Goal: Task Accomplishment & Management: Use online tool/utility

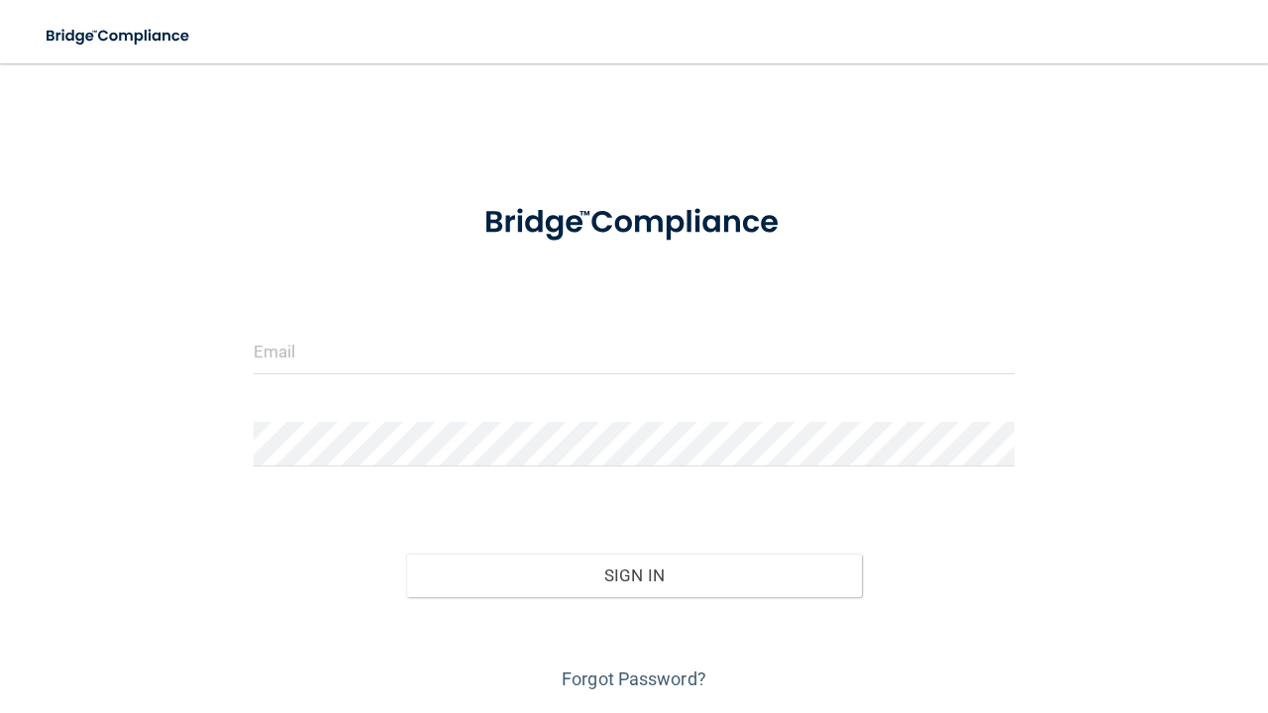
click at [368, 326] on form "Invalid email/password. You don't have permission to access that page. Sign In …" at bounding box center [634, 439] width 761 height 514
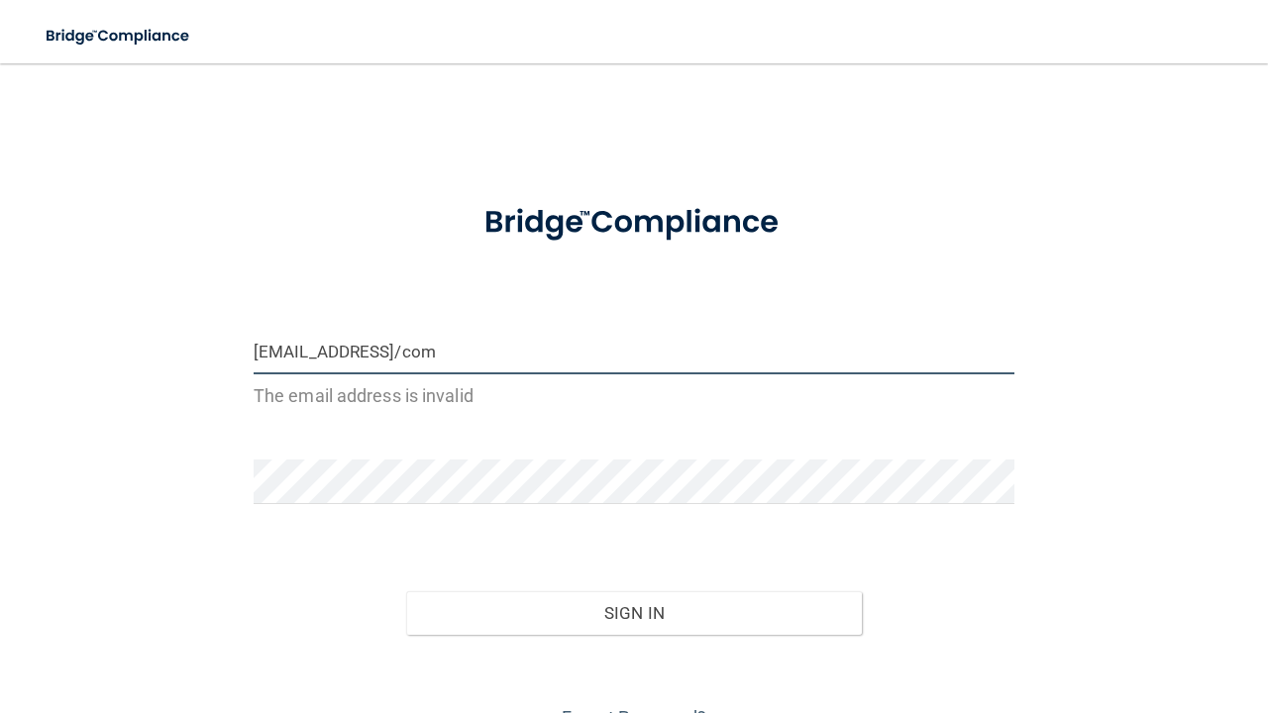
click at [435, 357] on input "[EMAIL_ADDRESS]/com" at bounding box center [634, 352] width 761 height 45
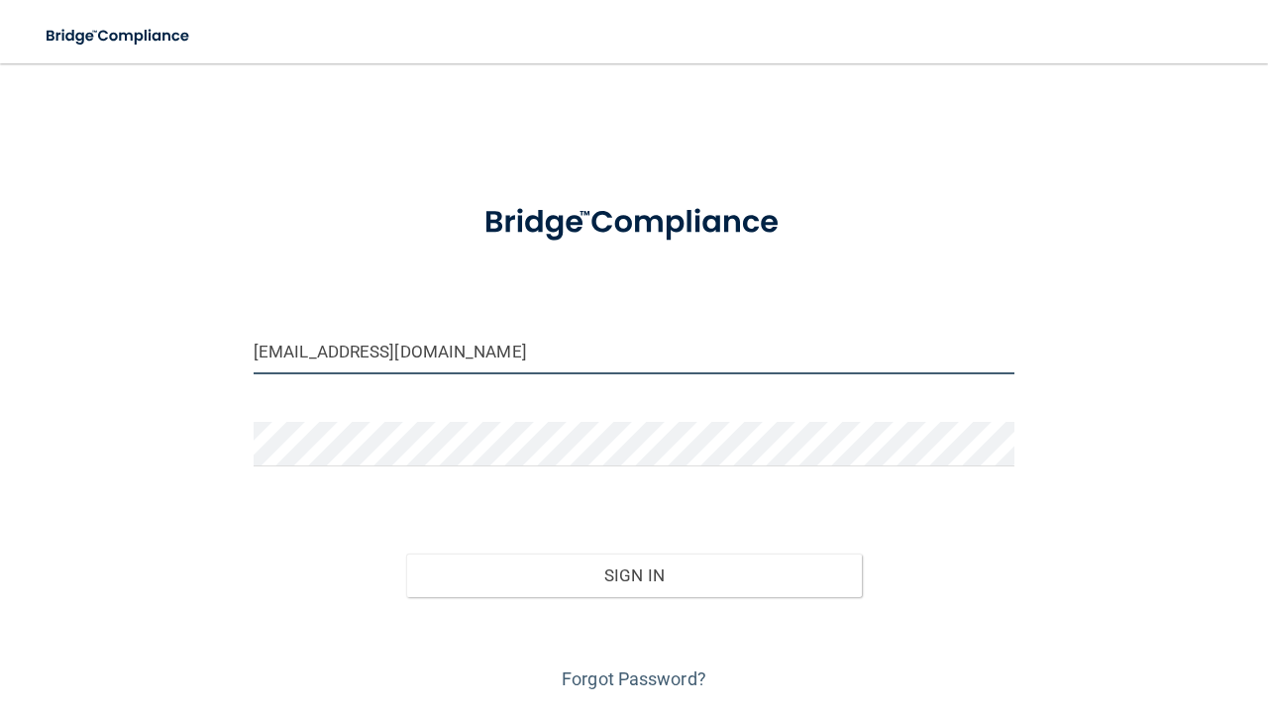
type input "[EMAIL_ADDRESS][DOMAIN_NAME]"
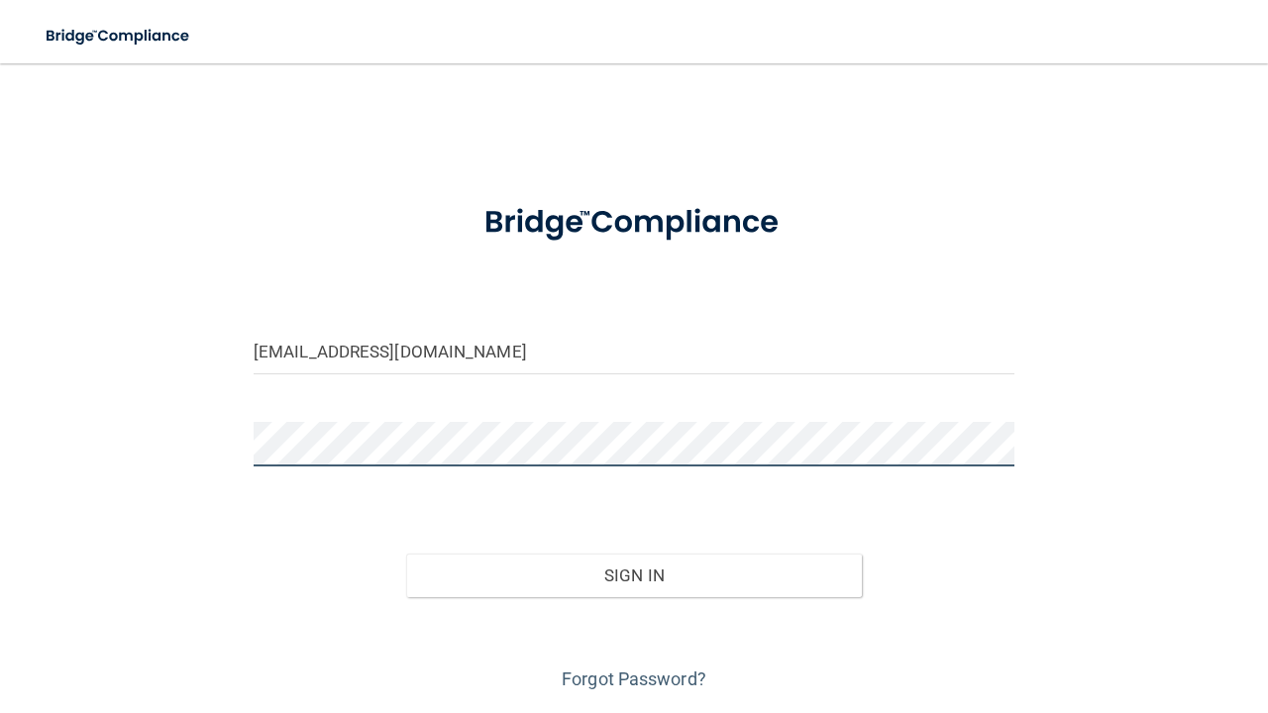
click at [633, 574] on button "Sign In" at bounding box center [634, 576] width 457 height 44
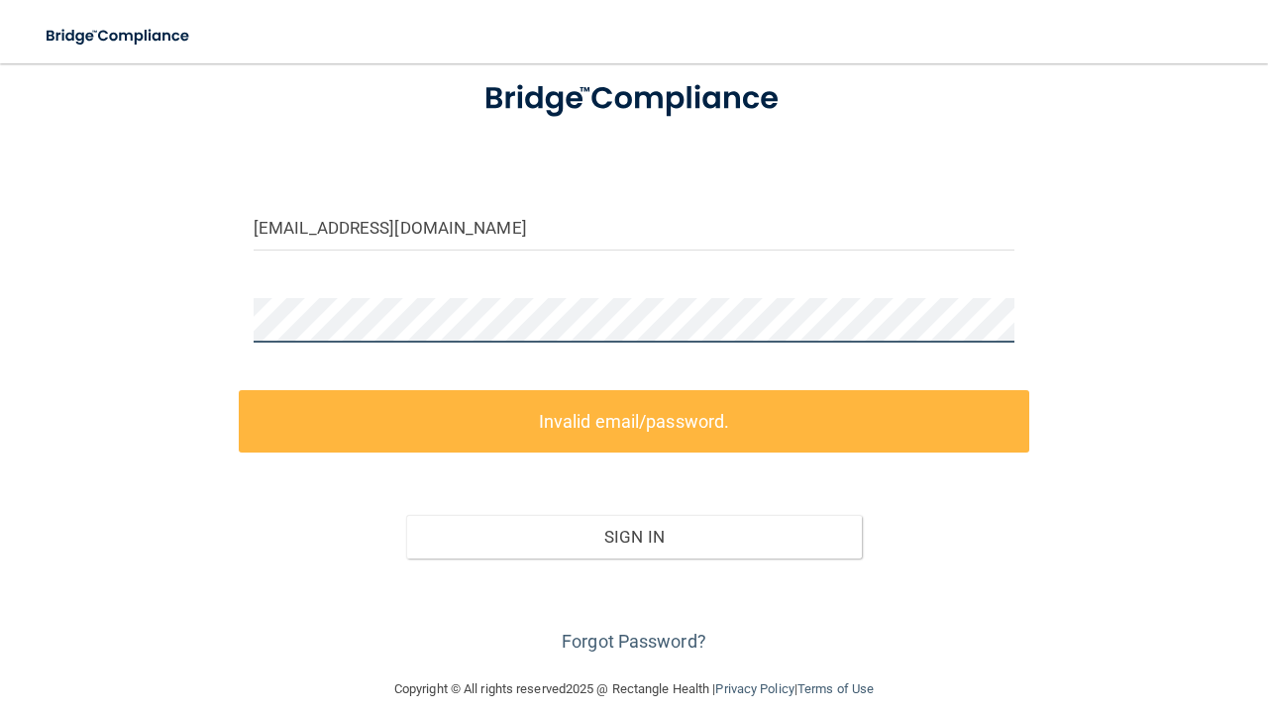
scroll to position [145, 0]
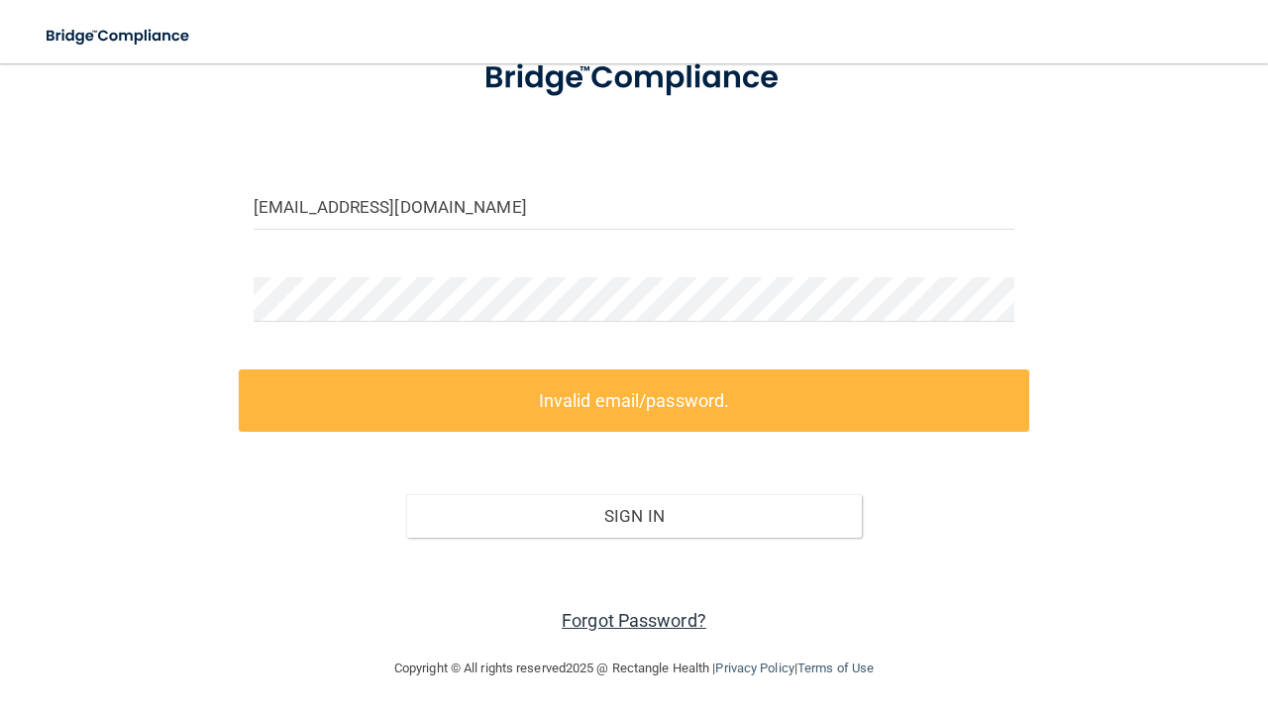
click at [642, 618] on link "Forgot Password?" at bounding box center [634, 620] width 145 height 21
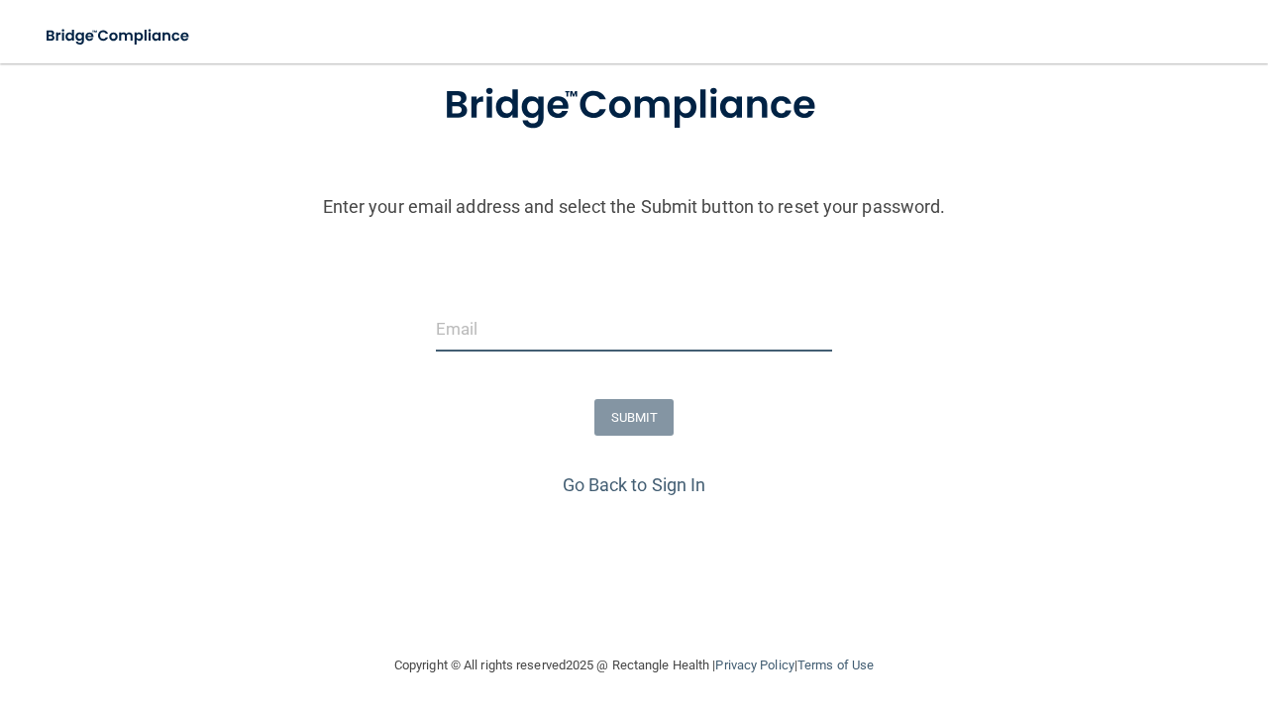
click at [510, 327] on input "email" at bounding box center [634, 329] width 396 height 45
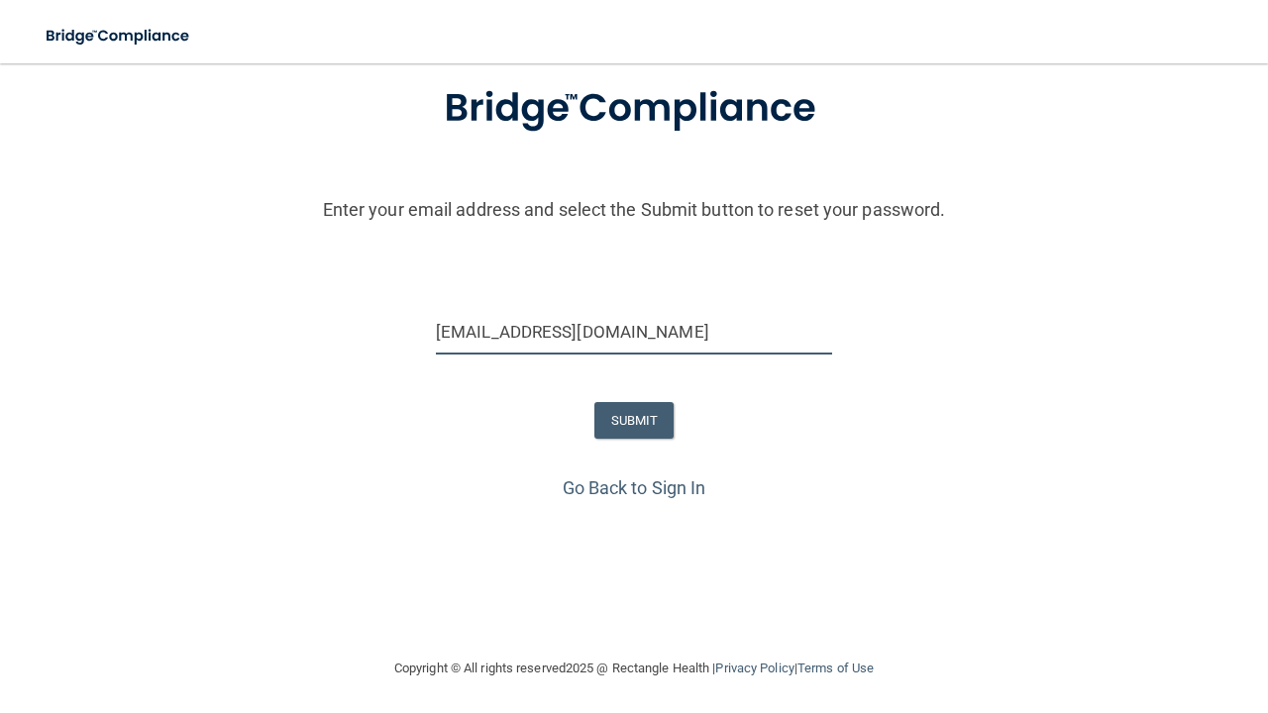
click at [453, 338] on input "[EMAIL_ADDRESS][DOMAIN_NAME]" at bounding box center [634, 332] width 396 height 45
type input "[EMAIL_ADDRESS][DOMAIN_NAME]"
click at [649, 419] on button "SUBMIT" at bounding box center [634, 420] width 80 height 37
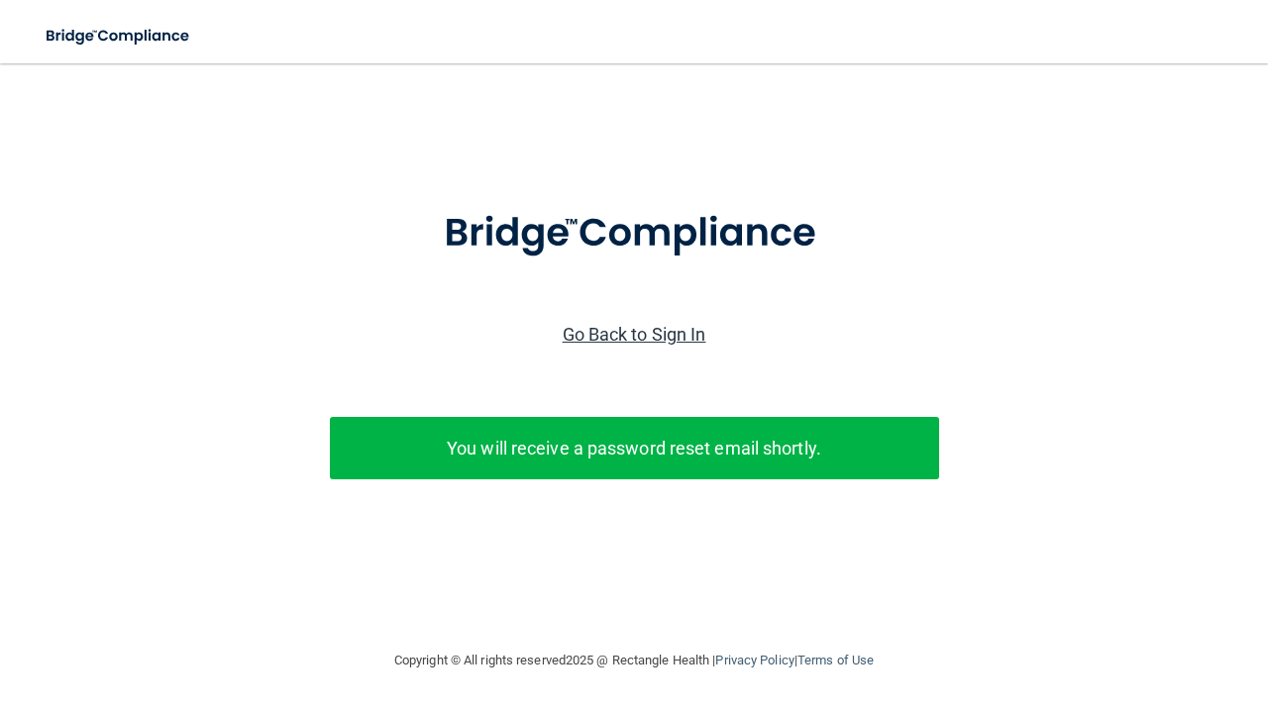
click at [654, 324] on link "Go Back to Sign In" at bounding box center [635, 334] width 144 height 21
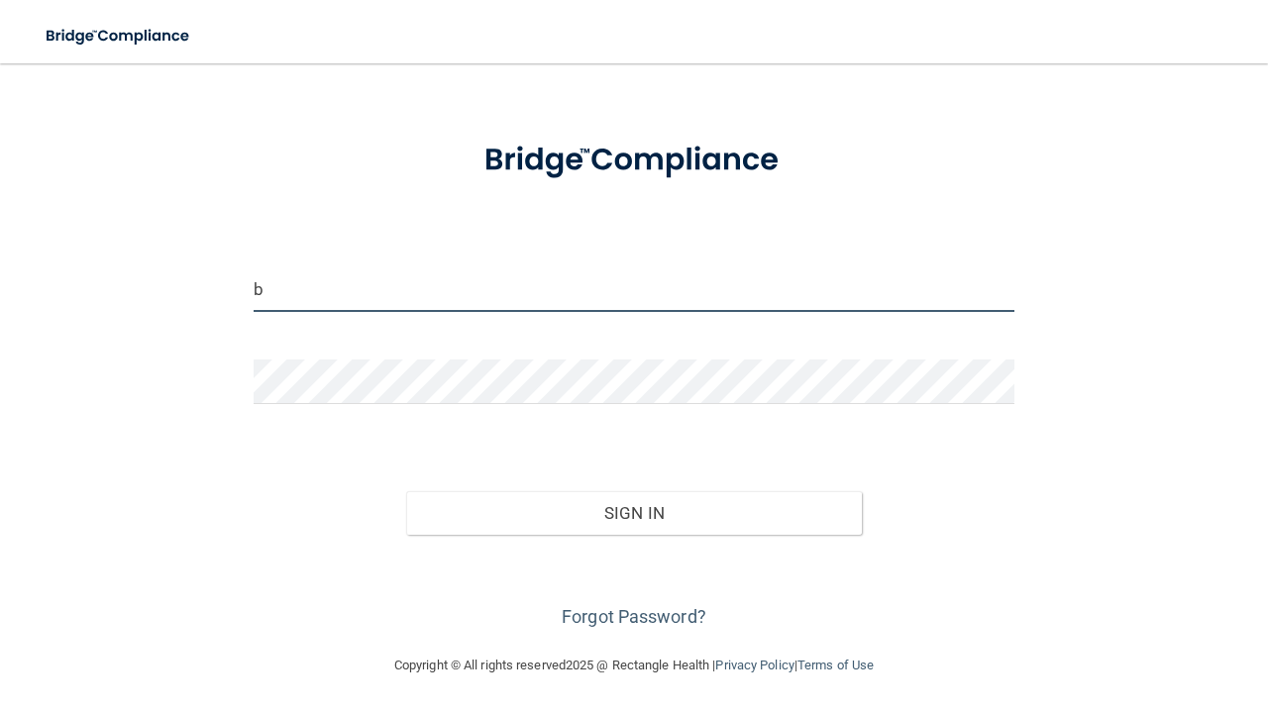
scroll to position [97, 0]
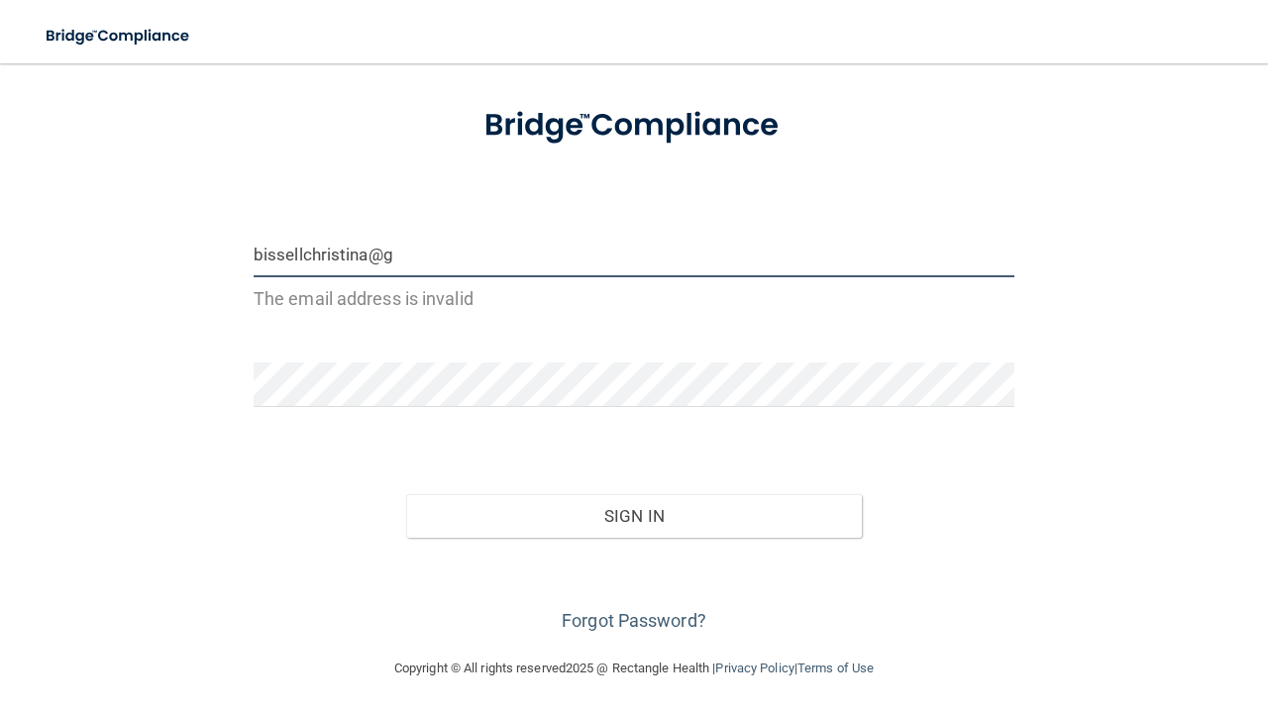
click at [475, 238] on input "bissellchristina@g" at bounding box center [634, 255] width 761 height 45
click at [510, 271] on input "mail.combissellchristina@g" at bounding box center [634, 255] width 761 height 45
type input "m"
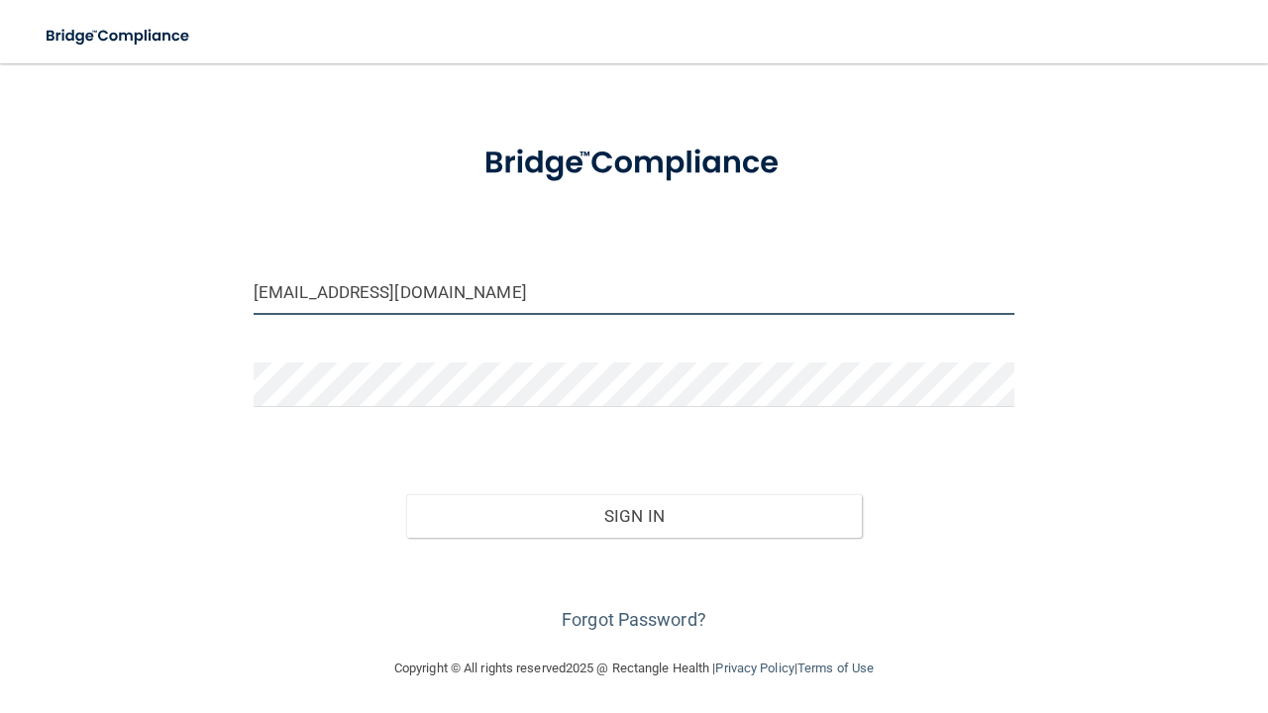
type input "[EMAIL_ADDRESS][DOMAIN_NAME]"
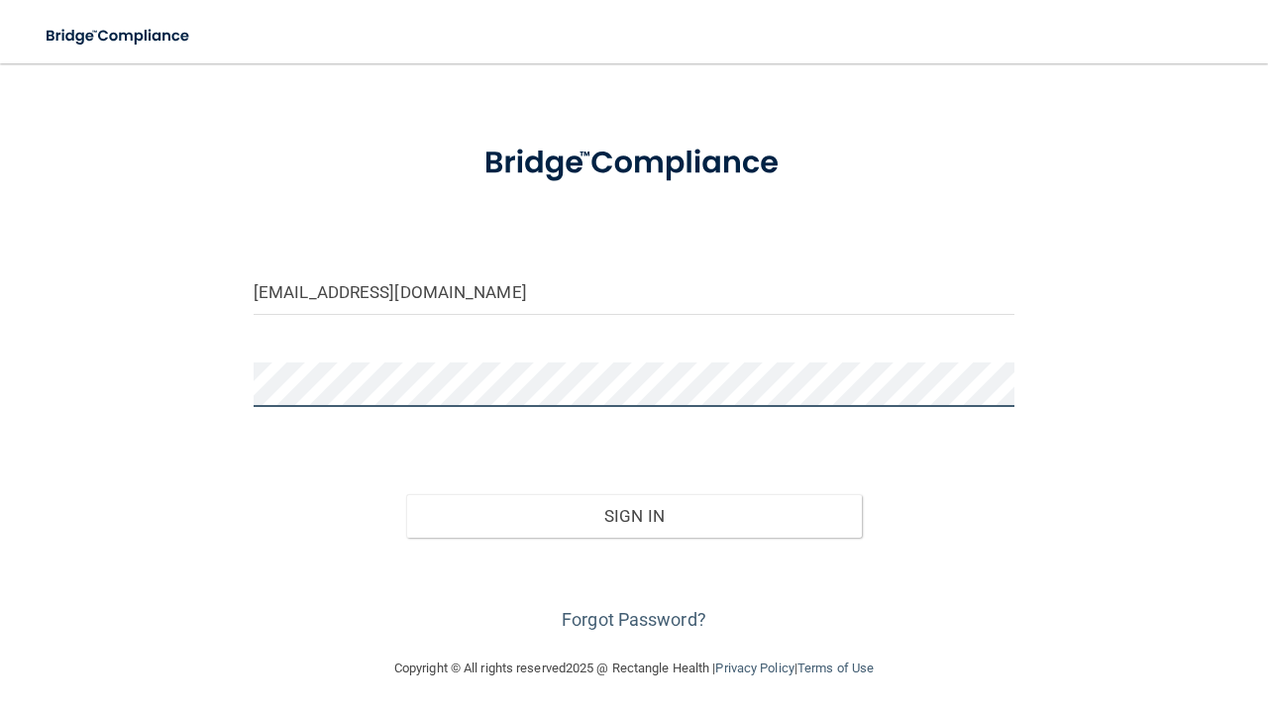
click at [633, 514] on button "Sign In" at bounding box center [634, 516] width 457 height 44
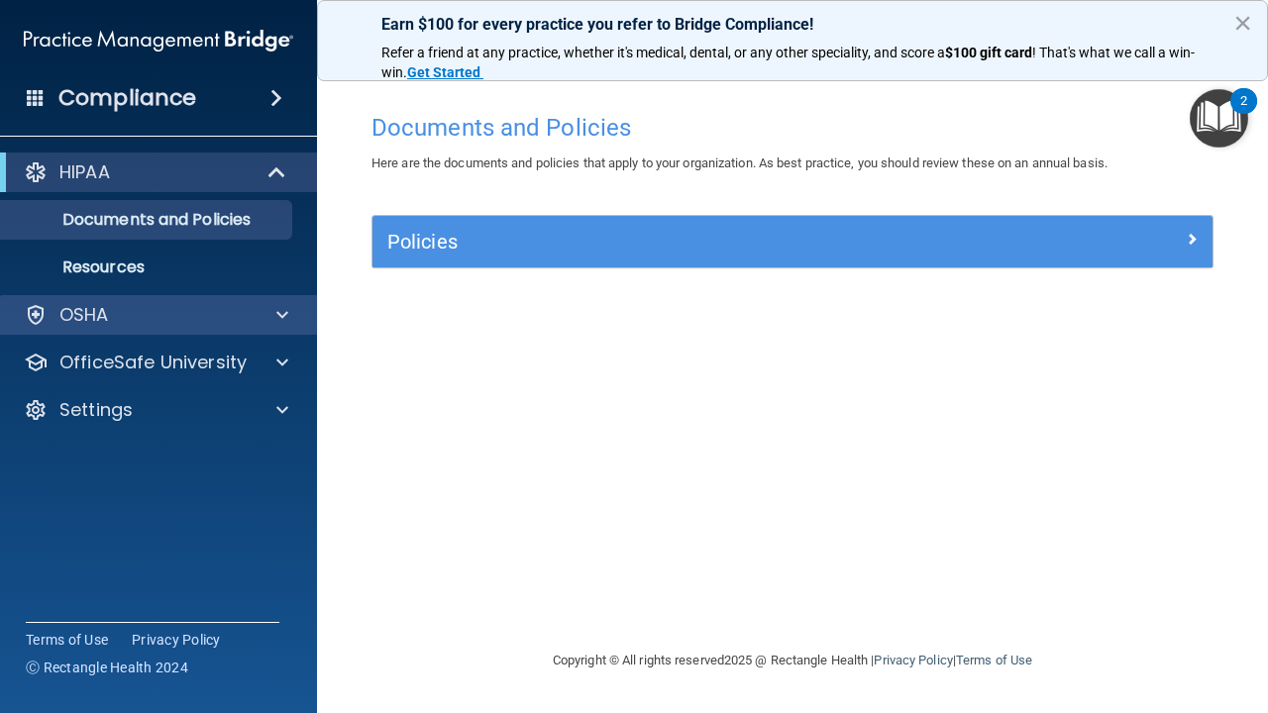
click at [246, 326] on div "OSHA" at bounding box center [132, 315] width 246 height 24
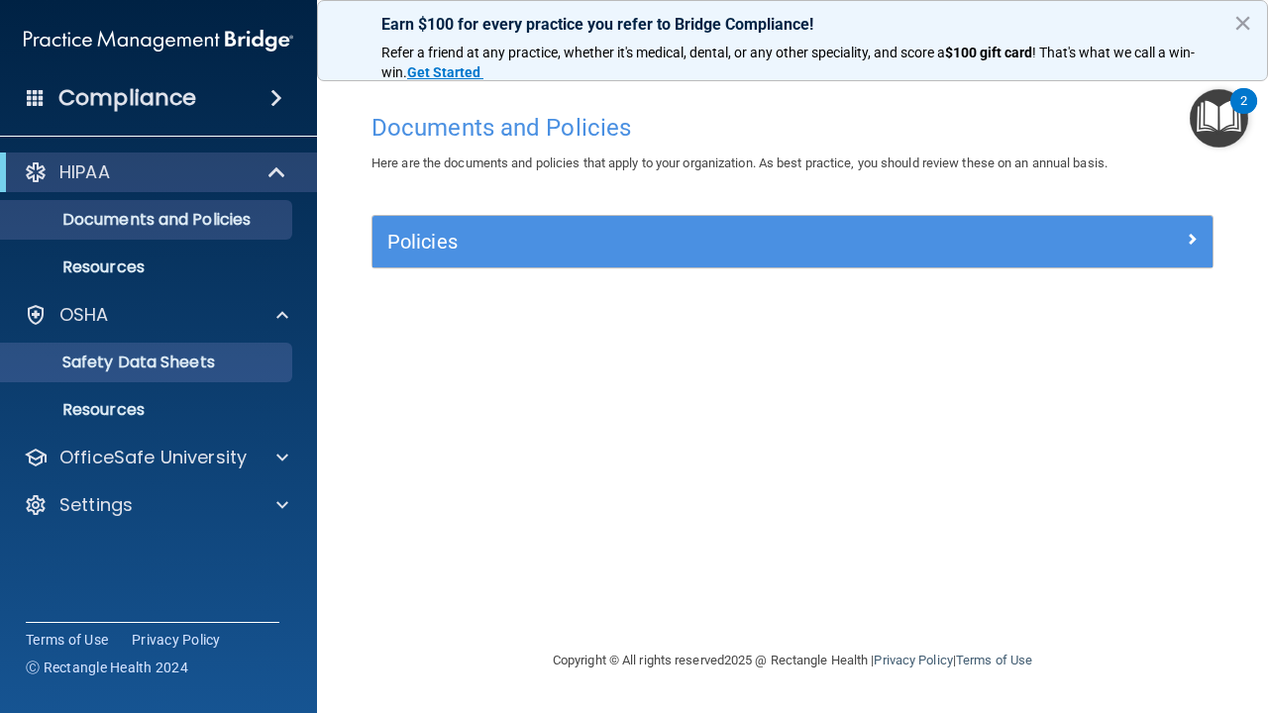
click at [232, 368] on p "Safety Data Sheets" at bounding box center [148, 363] width 270 height 20
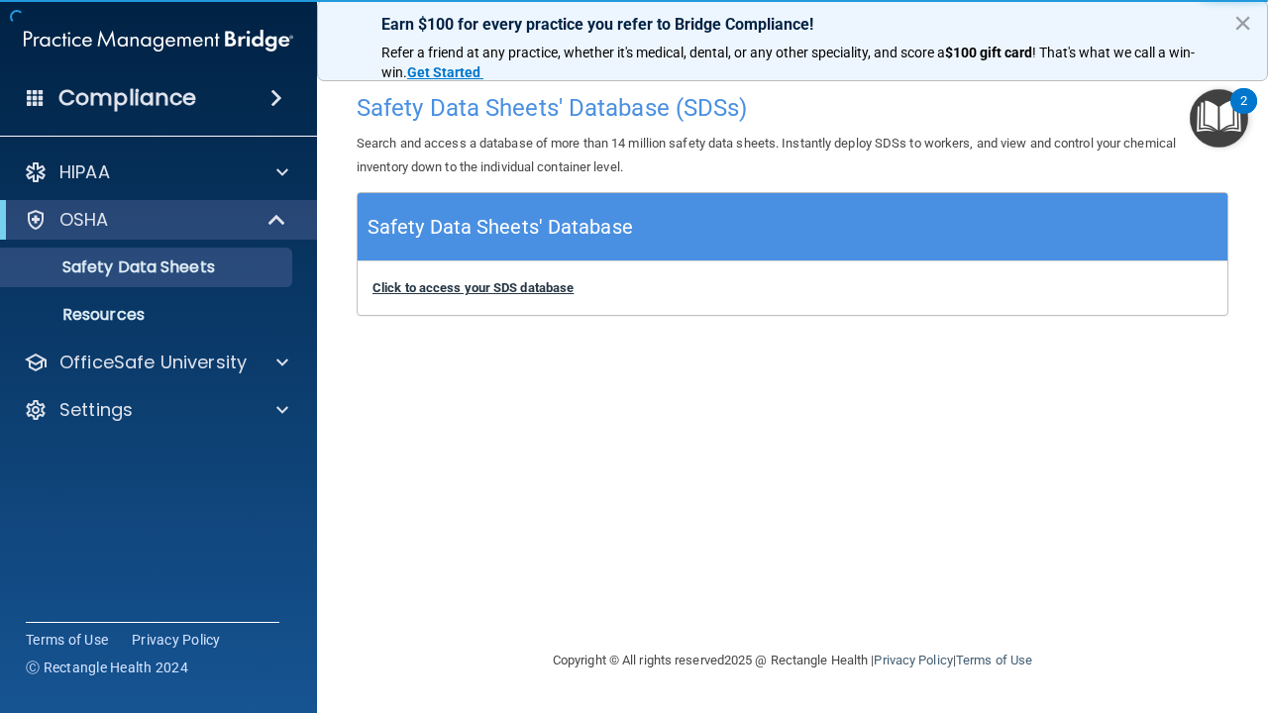
click at [508, 285] on b "Click to access your SDS database" at bounding box center [473, 287] width 201 height 15
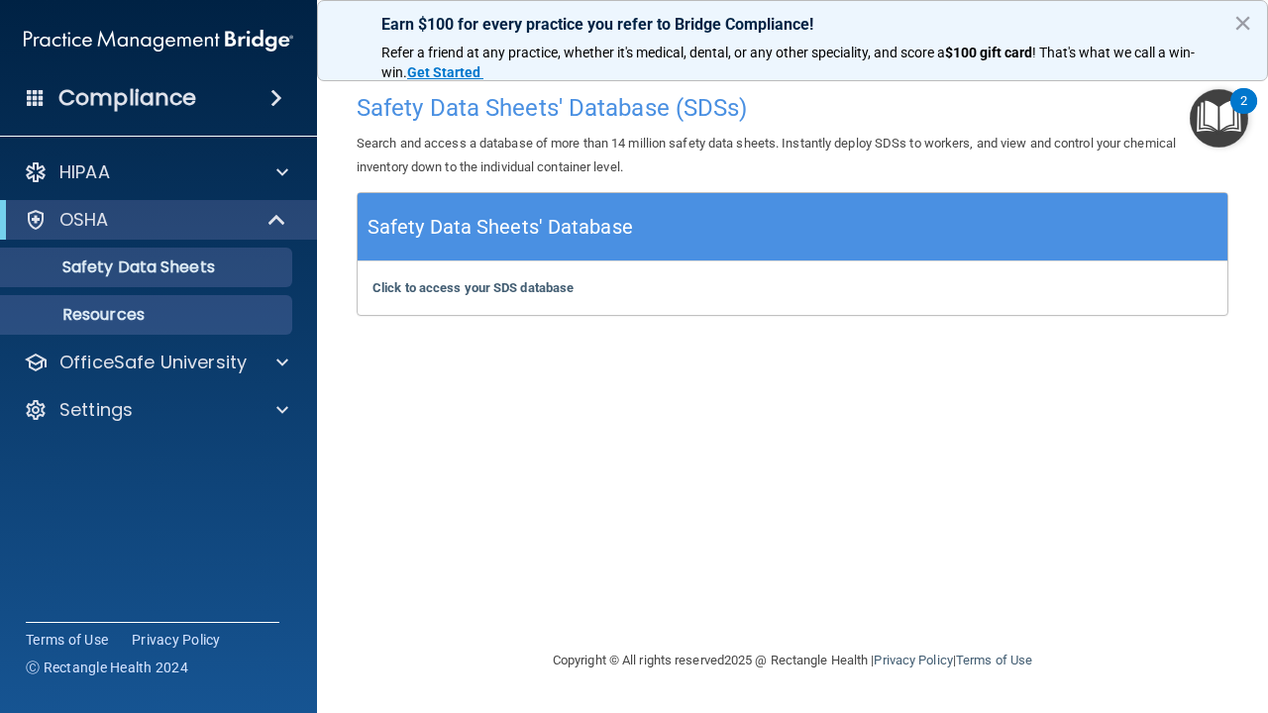
click at [133, 312] on p "Resources" at bounding box center [148, 315] width 270 height 20
